Goal: Check status: Check status

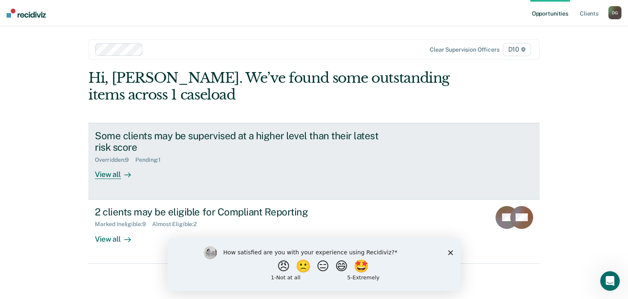
click at [103, 177] on div "View all" at bounding box center [118, 171] width 46 height 16
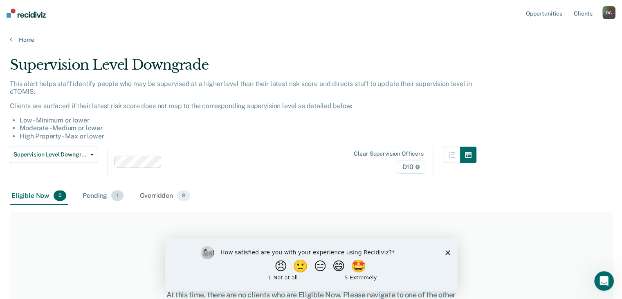
click at [98, 196] on div "Pending 1" at bounding box center [103, 196] width 44 height 18
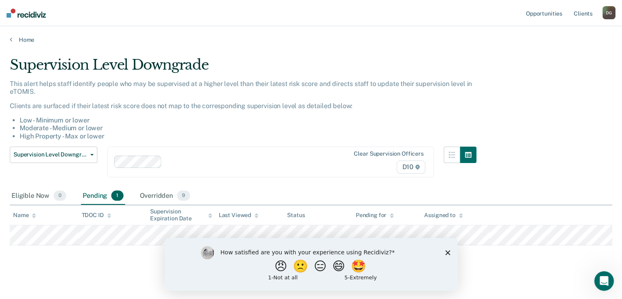
click at [445, 250] on polygon "Close survey" at bounding box center [447, 251] width 5 height 5
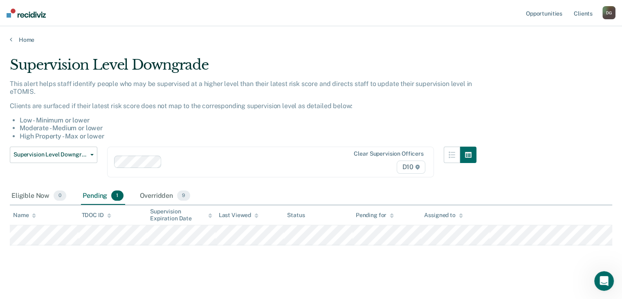
click at [606, 14] on div "D G" at bounding box center [608, 12] width 13 height 13
click at [22, 39] on link "Home" at bounding box center [311, 39] width 602 height 7
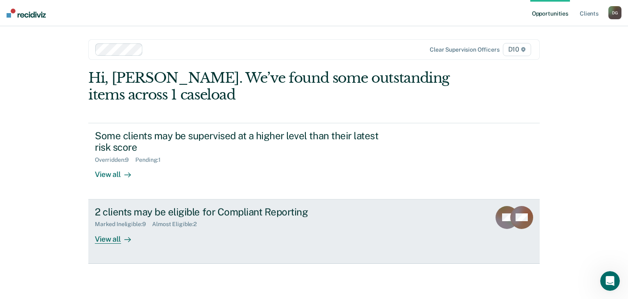
click at [106, 239] on div "View all" at bounding box center [118, 235] width 46 height 16
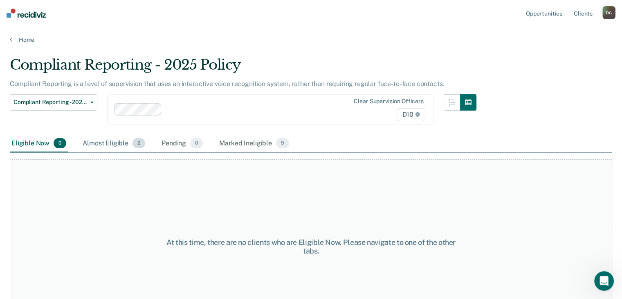
click at [117, 144] on div "Almost Eligible 2" at bounding box center [114, 144] width 66 height 18
